Goal: Information Seeking & Learning: Learn about a topic

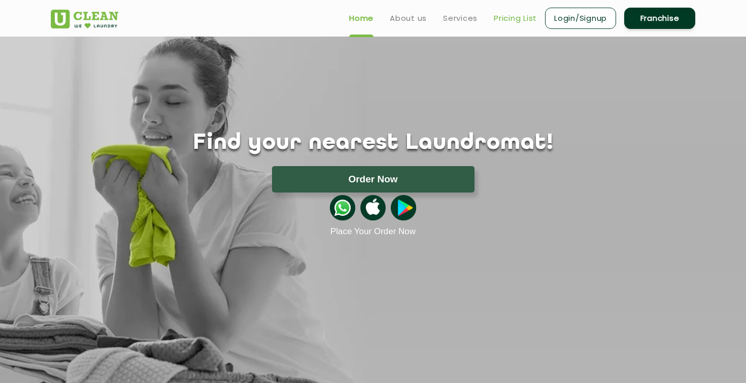
click at [520, 17] on link "Pricing List" at bounding box center [515, 18] width 43 height 12
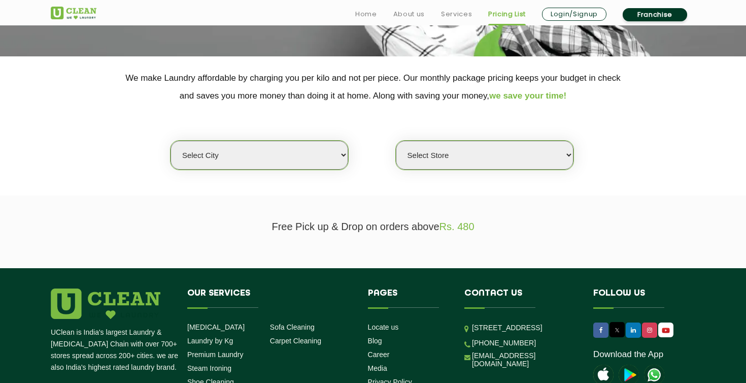
scroll to position [195, 0]
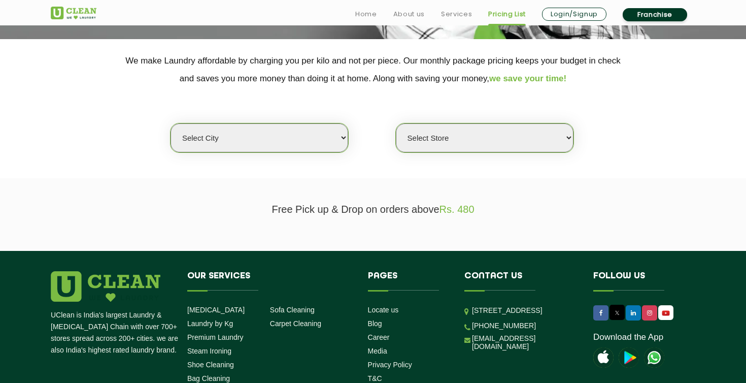
click at [310, 146] on select "Select city [GEOGRAPHIC_DATA] [GEOGRAPHIC_DATA] [GEOGRAPHIC_DATA] [GEOGRAPHIC_D…" at bounding box center [260, 137] width 178 height 29
select select "12"
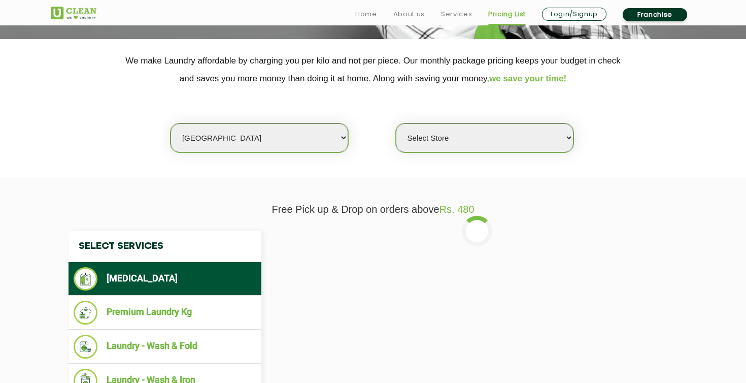
click at [433, 136] on select "Select Store UClean Shivranjani" at bounding box center [485, 137] width 178 height 29
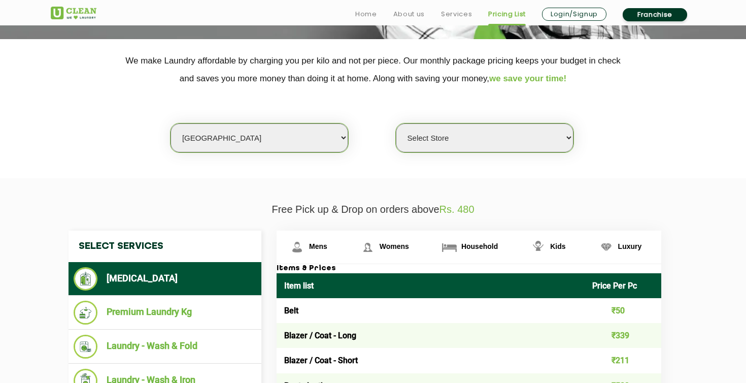
select select "25"
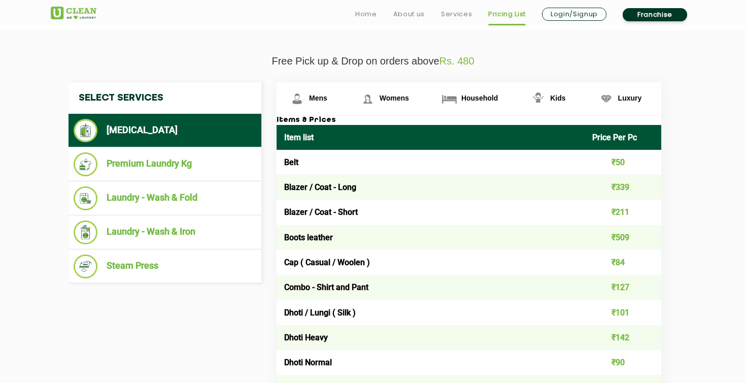
scroll to position [348, 0]
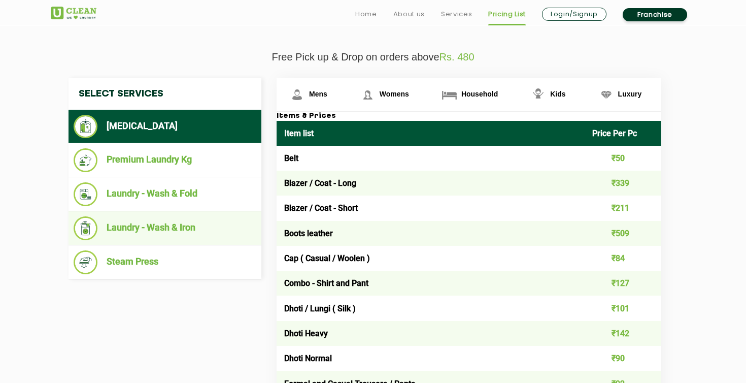
click at [181, 225] on li "Laundry - Wash & Iron" at bounding box center [165, 228] width 183 height 24
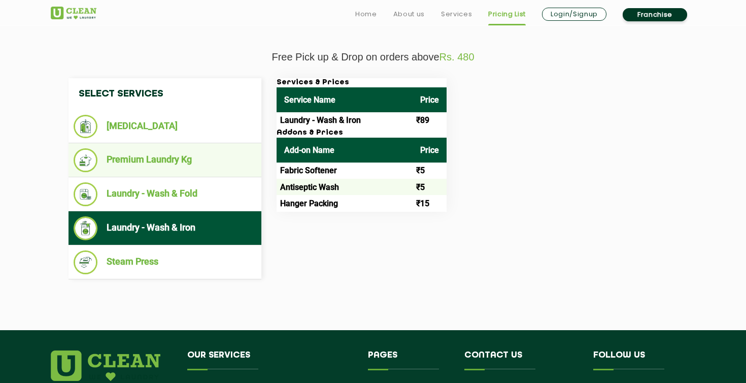
click at [198, 160] on li "Premium Laundry Kg" at bounding box center [165, 160] width 183 height 24
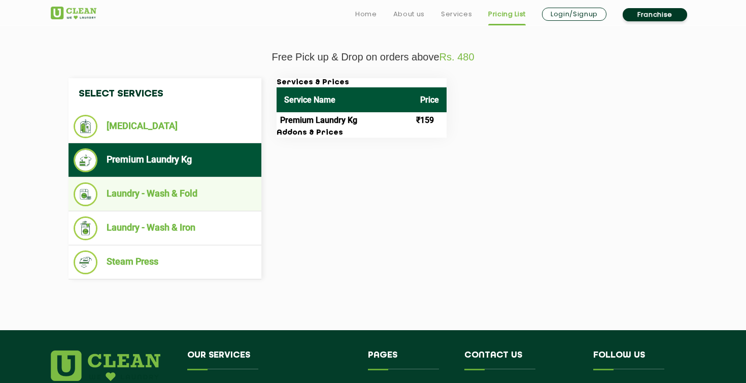
click at [167, 199] on li "Laundry - Wash & Fold" at bounding box center [165, 194] width 183 height 24
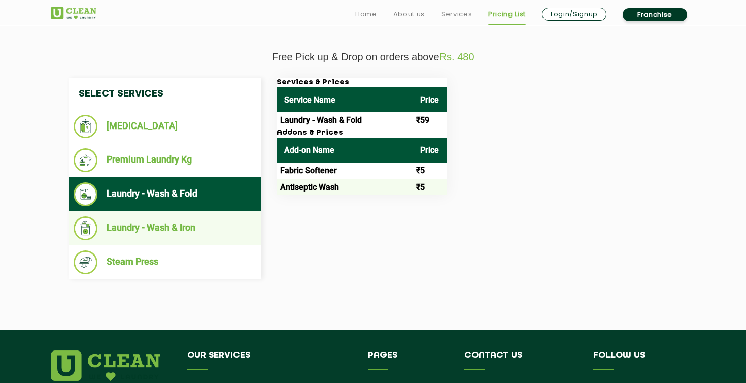
click at [161, 232] on li "Laundry - Wash & Iron" at bounding box center [165, 228] width 183 height 24
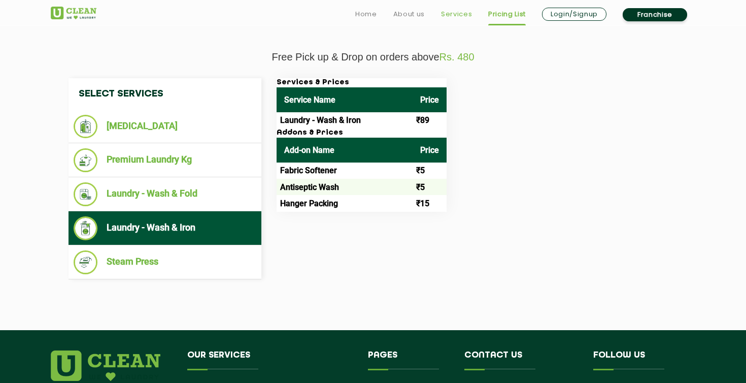
click at [450, 11] on link "Services" at bounding box center [456, 14] width 31 height 12
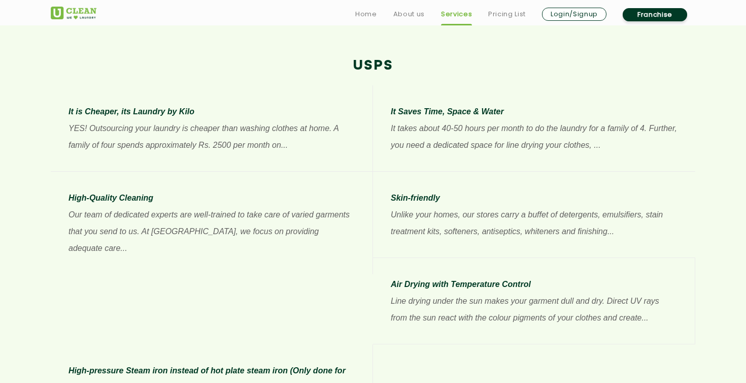
scroll to position [768, 0]
